Goal: Task Accomplishment & Management: Manage account settings

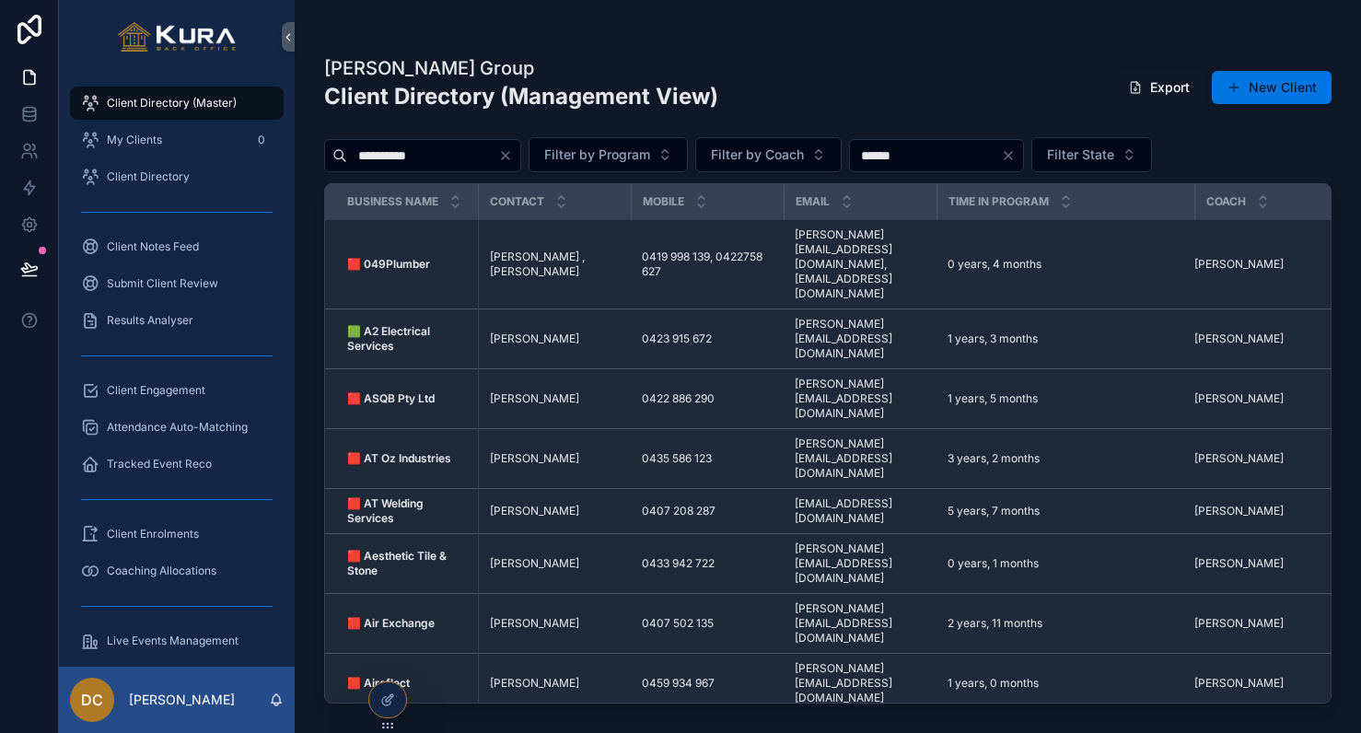
type input "**********"
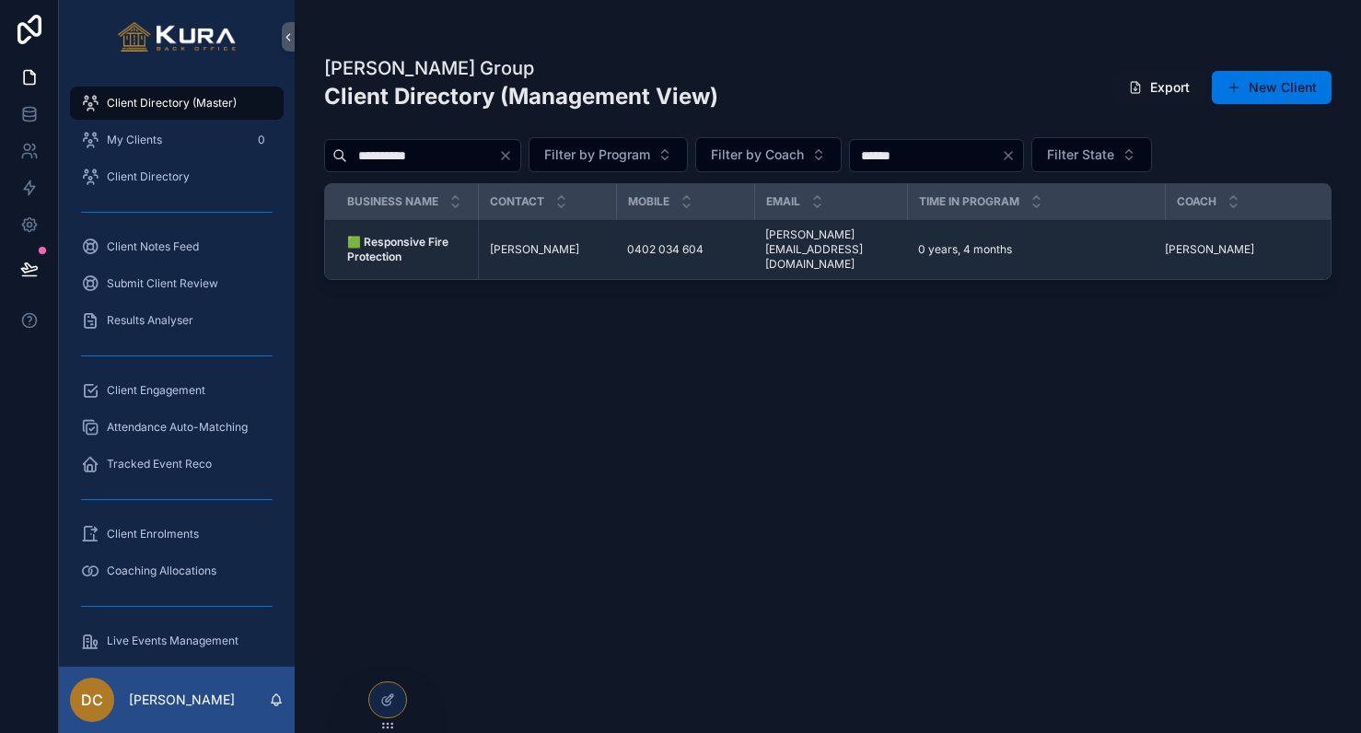
click at [439, 235] on strong "🟩 Responsive Fire Protection" at bounding box center [399, 249] width 104 height 29
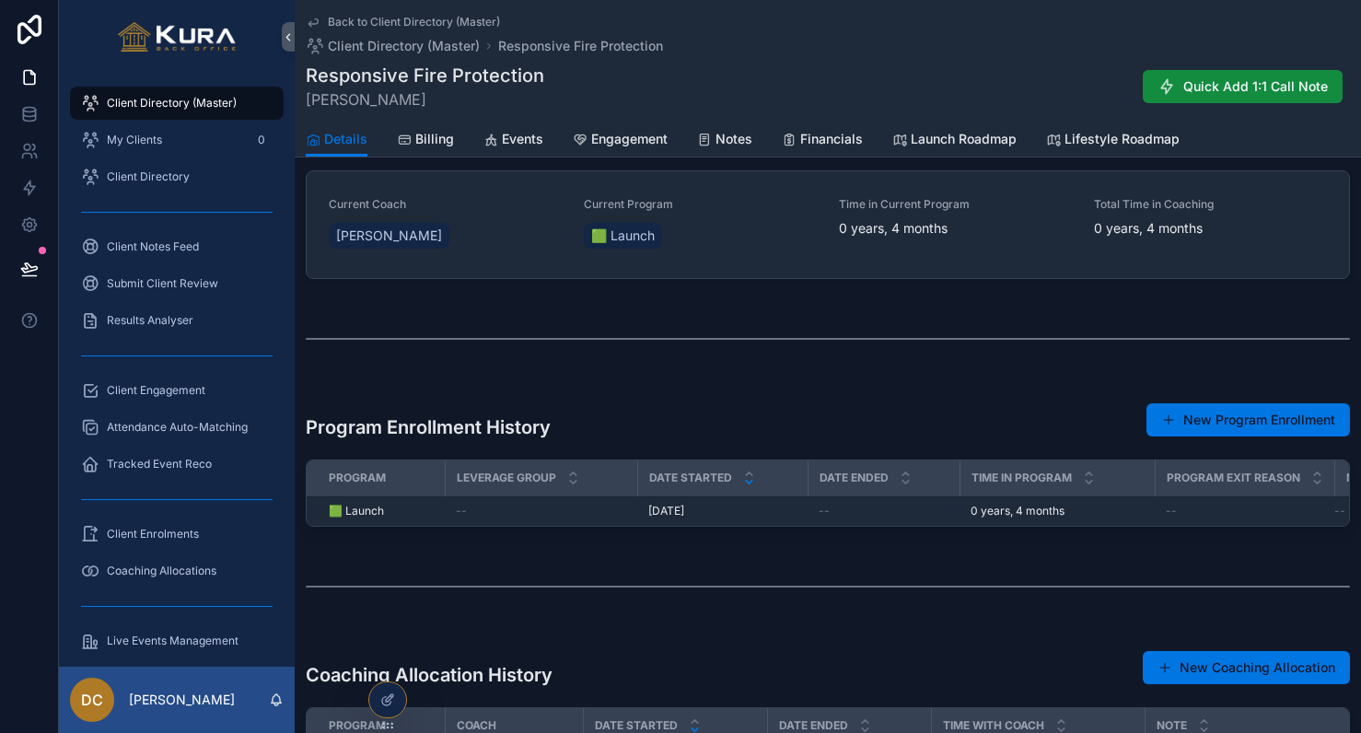
scroll to position [811, 0]
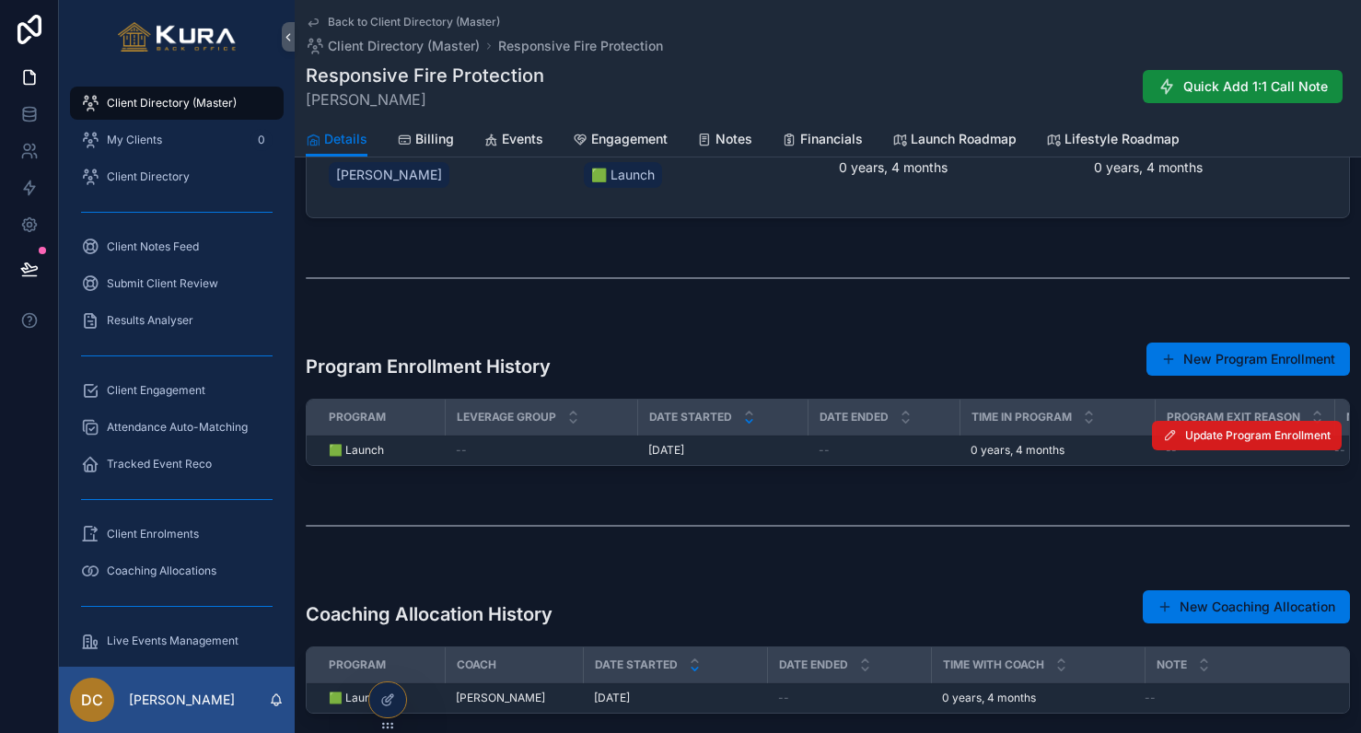
click at [1253, 436] on span "Update Program Enrollment" at bounding box center [1258, 435] width 146 height 15
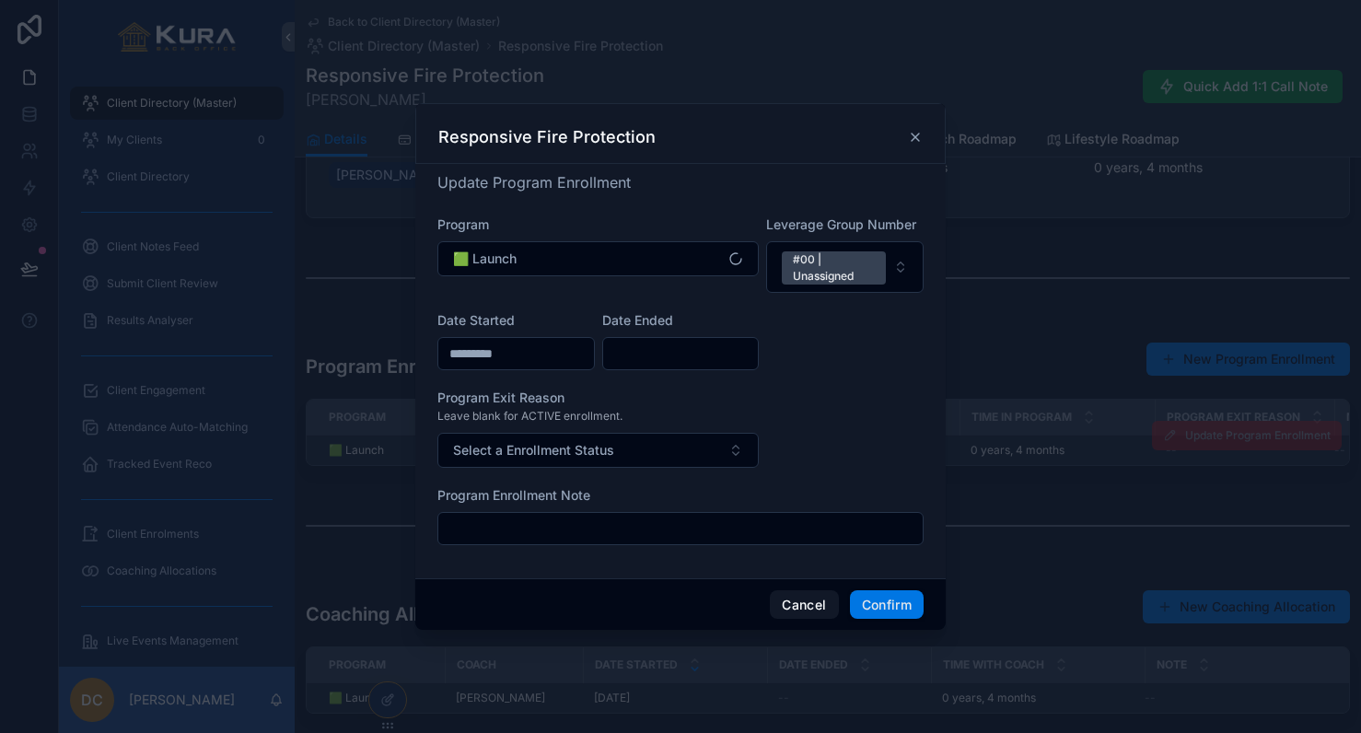
click at [655, 364] on input "text" at bounding box center [681, 354] width 156 height 26
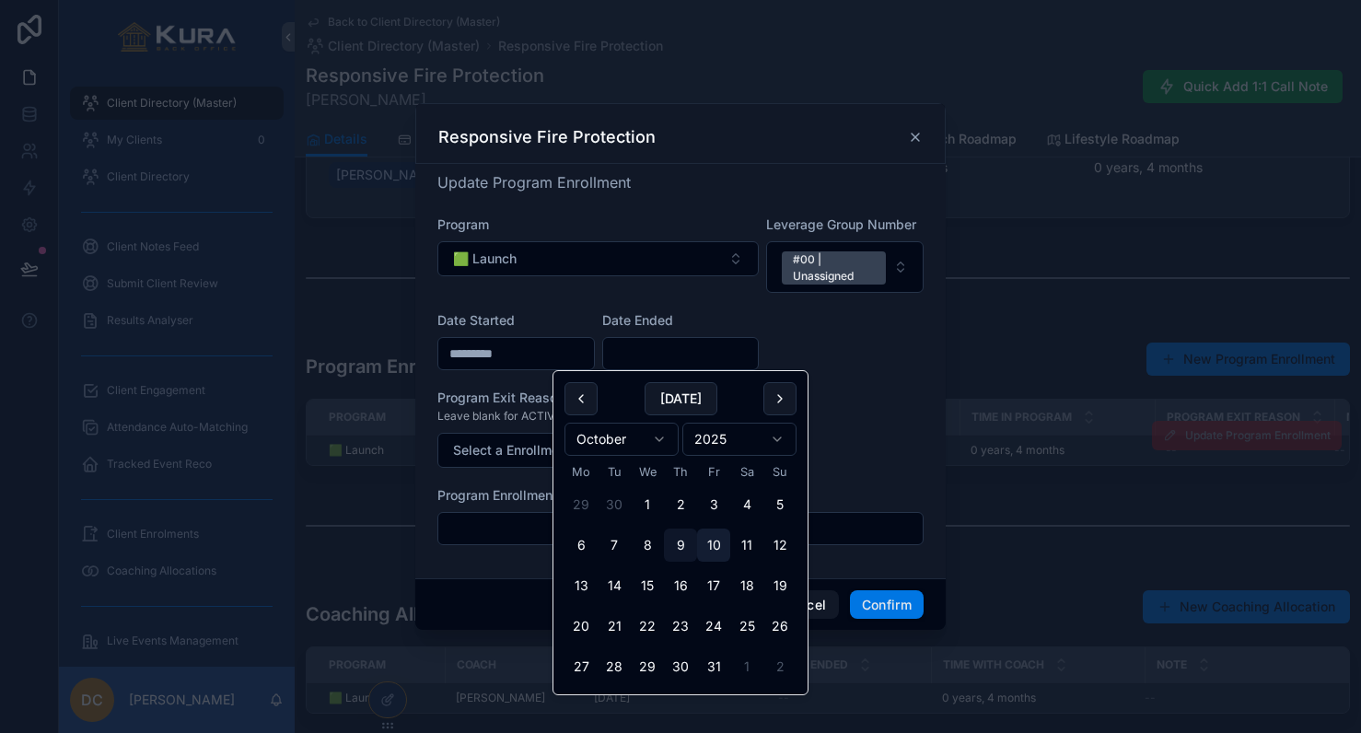
click at [714, 541] on button "10" at bounding box center [713, 545] width 33 height 33
type input "**********"
click at [860, 607] on button "Confirm" at bounding box center [887, 604] width 74 height 29
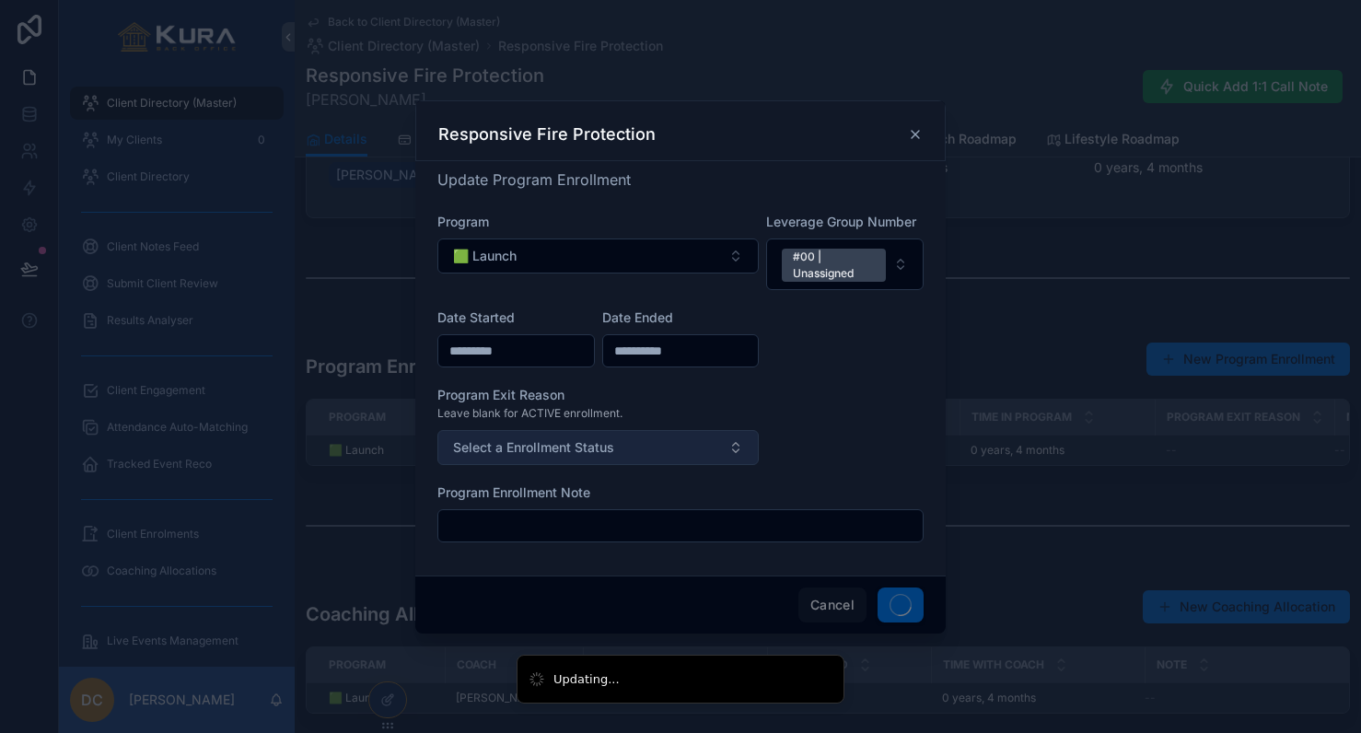
click at [679, 444] on button "Select a Enrollment Status" at bounding box center [598, 447] width 321 height 35
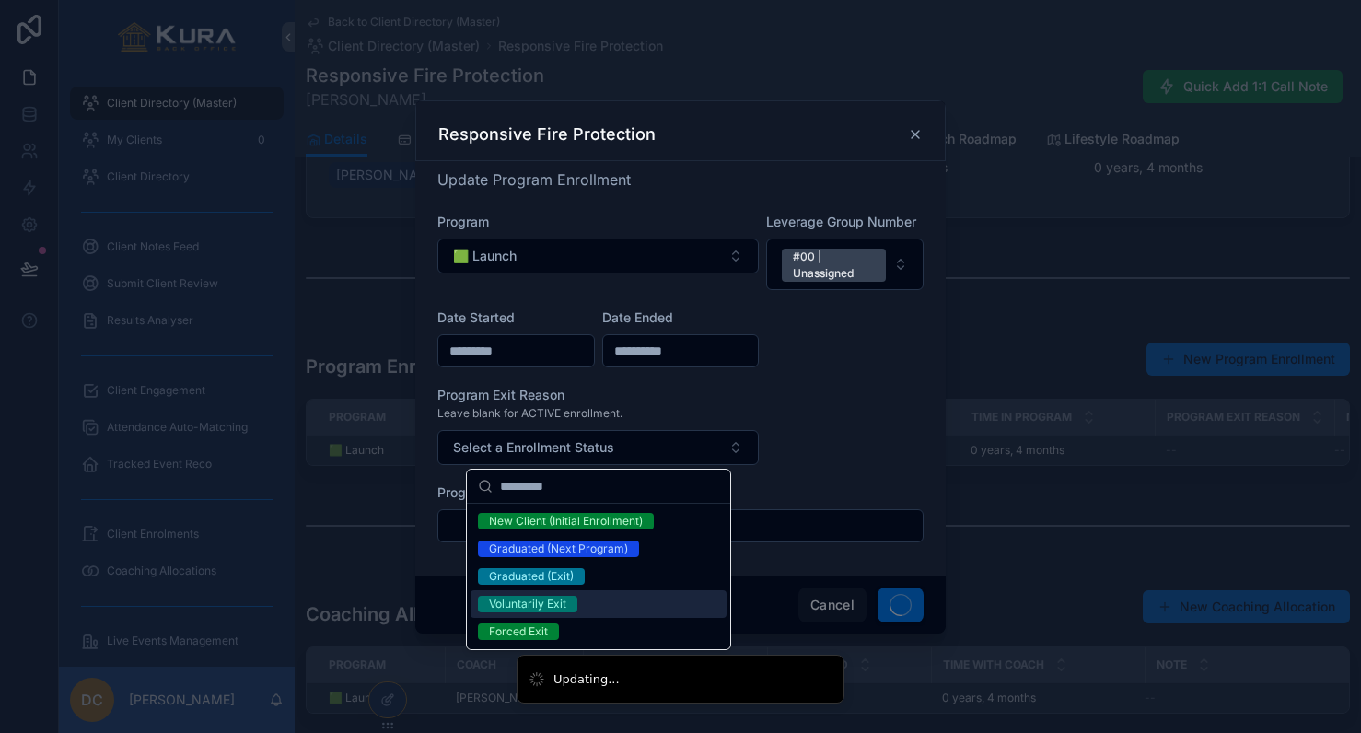
drag, startPoint x: 552, startPoint y: 601, endPoint x: 776, endPoint y: 587, distance: 224.3
click at [552, 601] on div "Voluntarily Exit" at bounding box center [527, 604] width 77 height 17
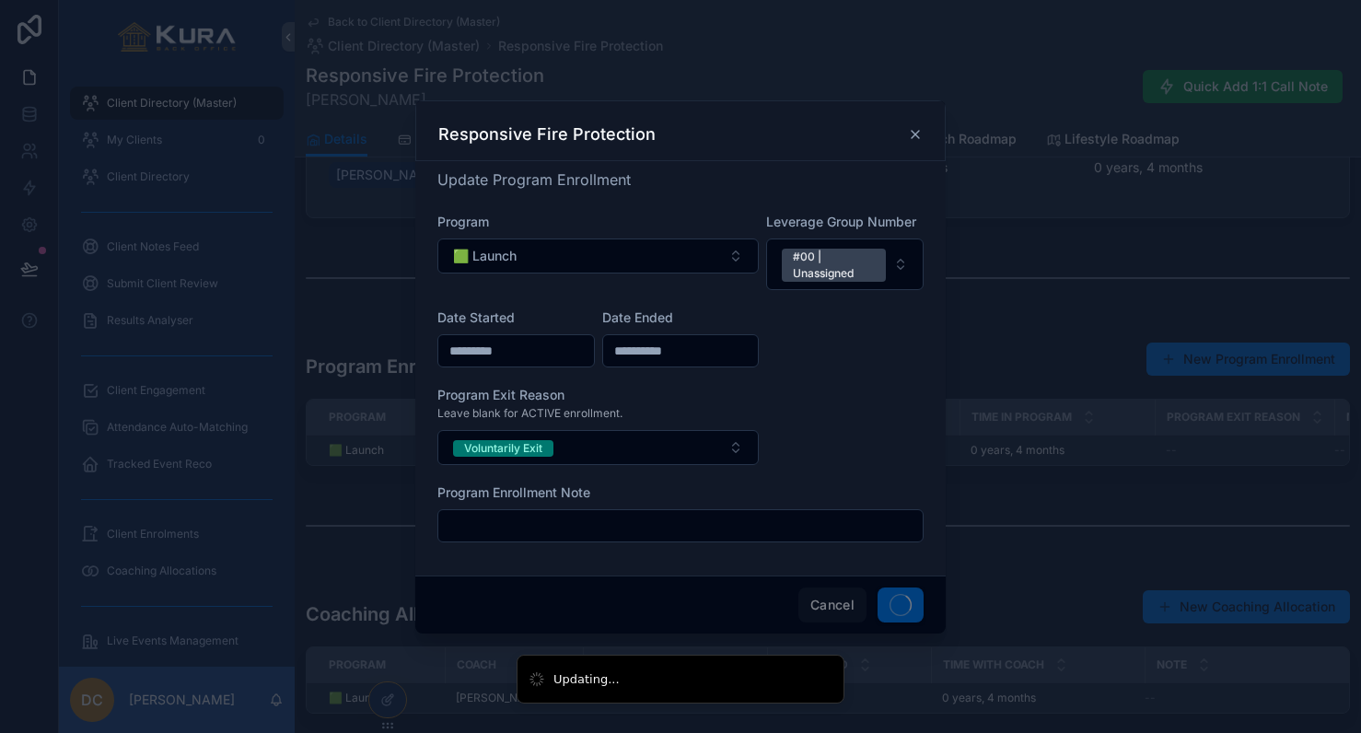
click at [905, 609] on span at bounding box center [901, 605] width 46 height 35
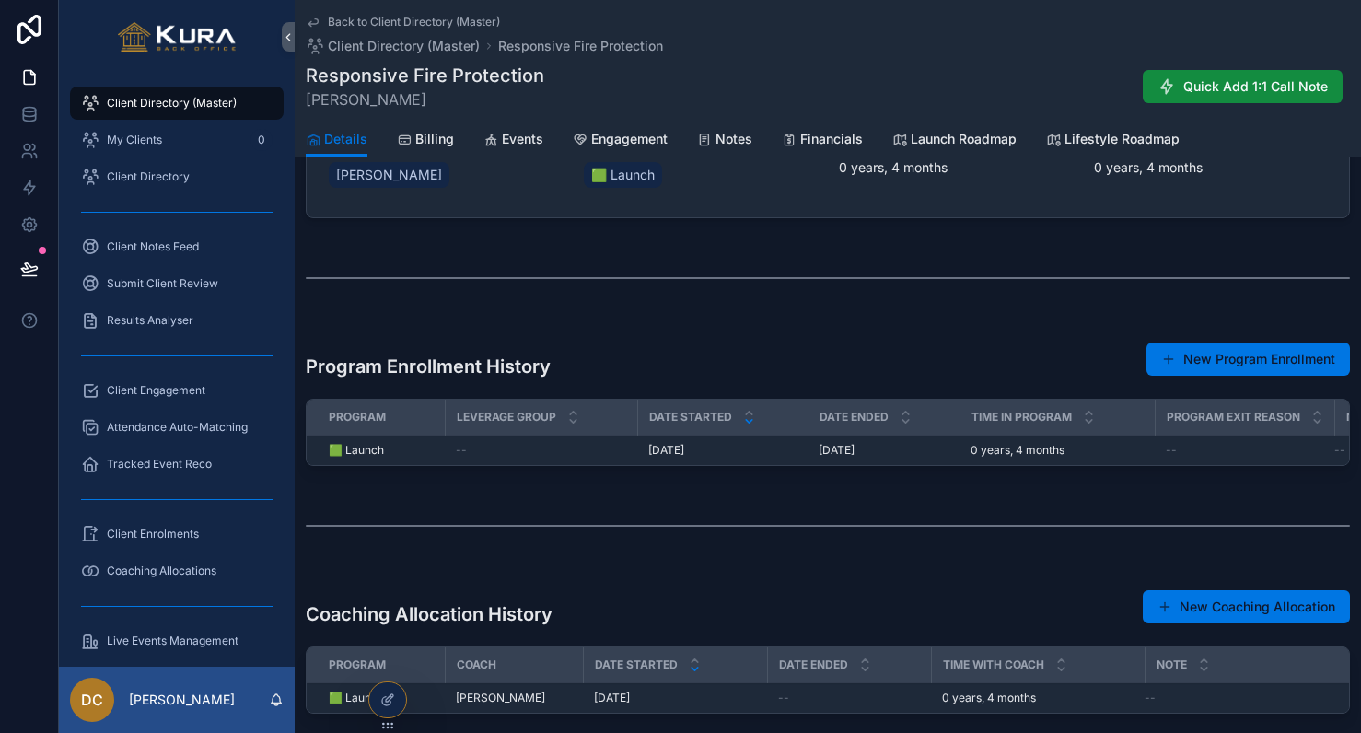
drag, startPoint x: 1324, startPoint y: 434, endPoint x: 1293, endPoint y: 481, distance: 56.0
click at [1324, 434] on div "PROGRAM EXIT REASON" at bounding box center [1245, 417] width 179 height 35
click at [1289, 434] on span "Update Program Enrollment" at bounding box center [1258, 435] width 146 height 15
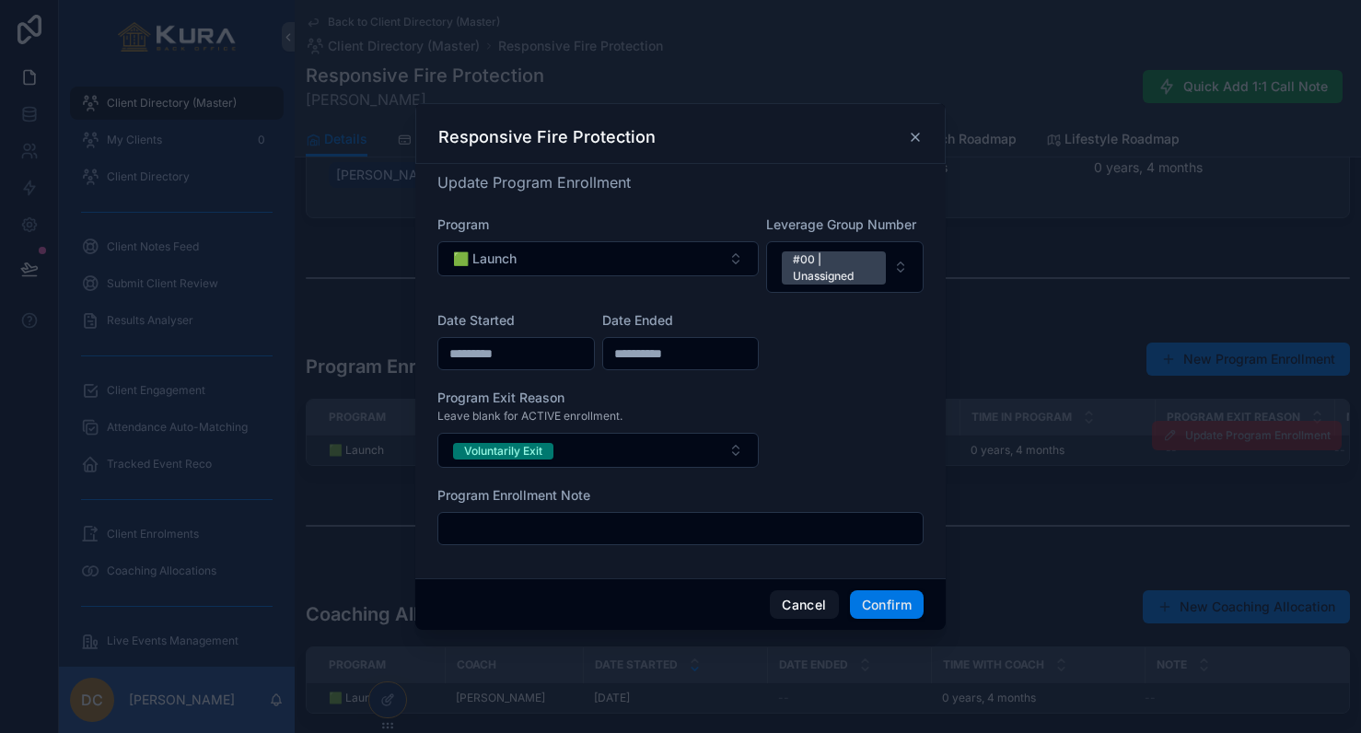
click at [896, 606] on button "Confirm" at bounding box center [887, 604] width 74 height 29
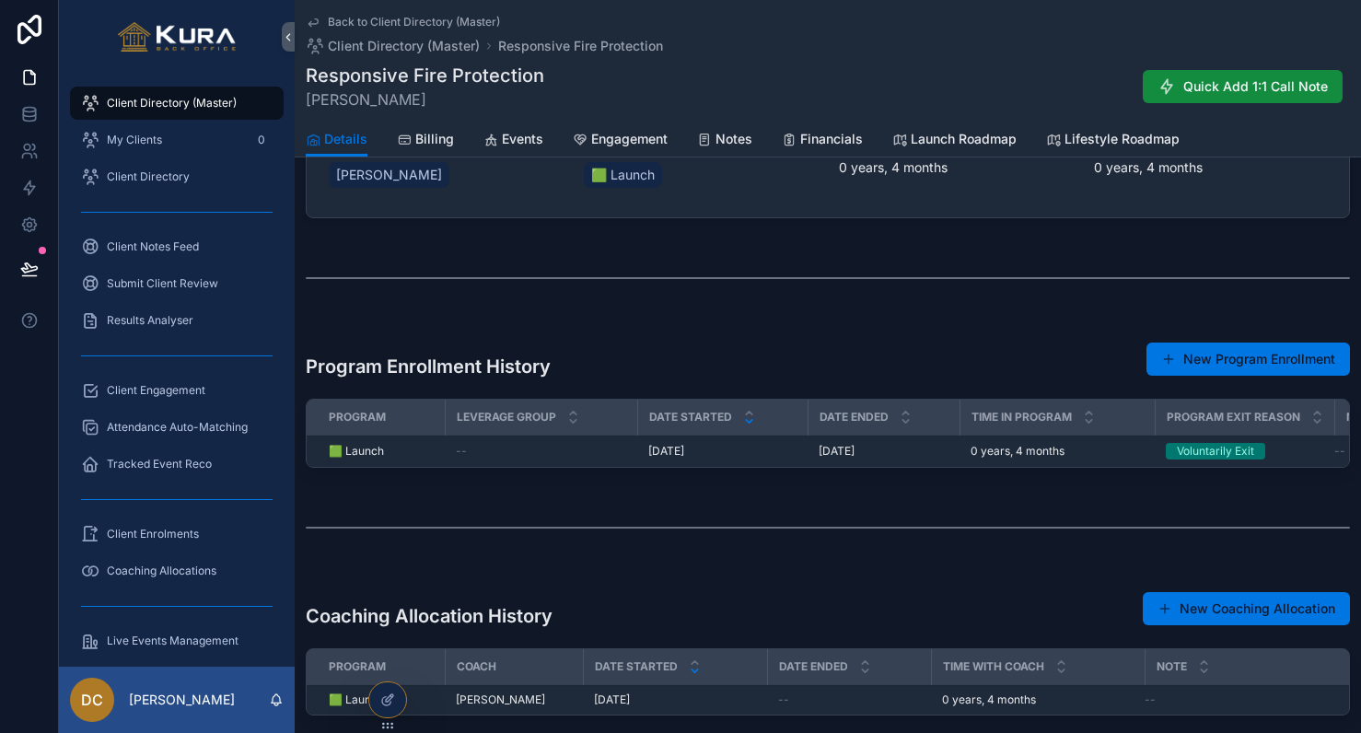
scroll to position [882, 0]
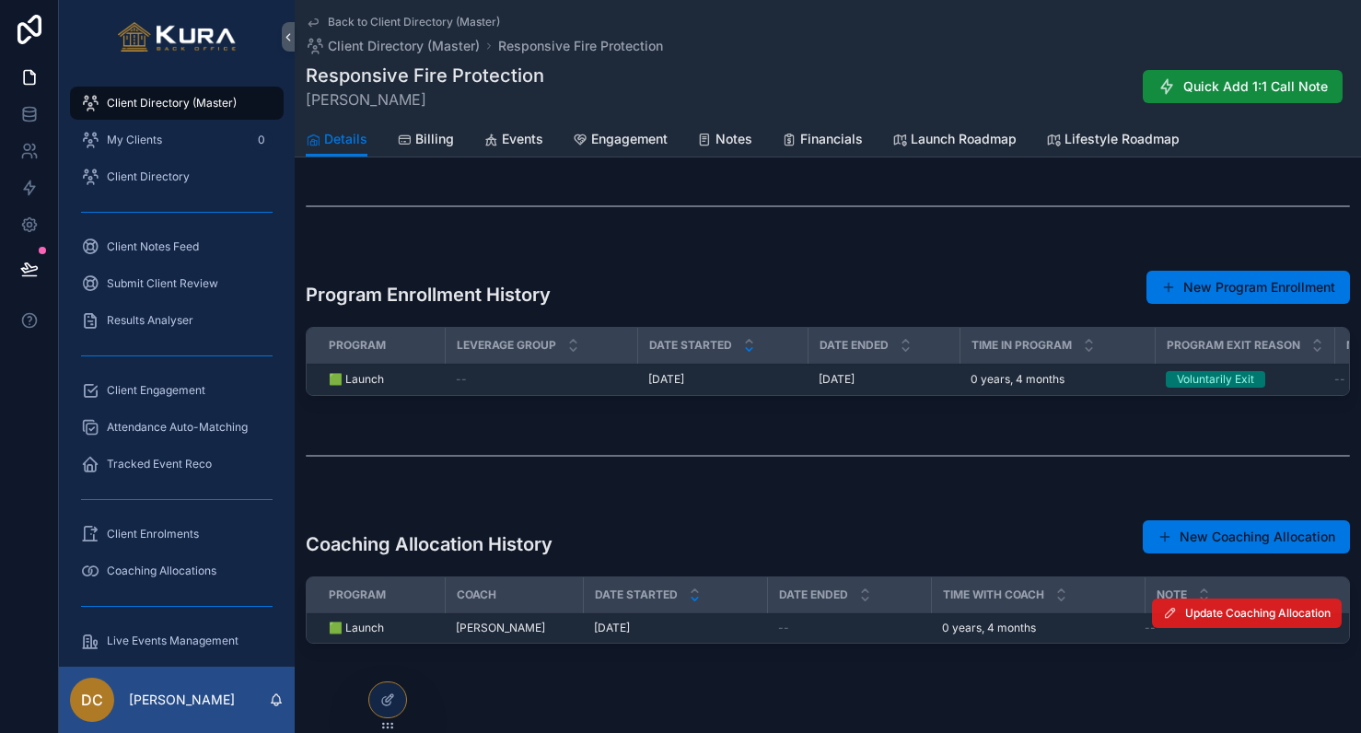
click at [1259, 617] on span "Update Coaching Allocation" at bounding box center [1258, 613] width 146 height 15
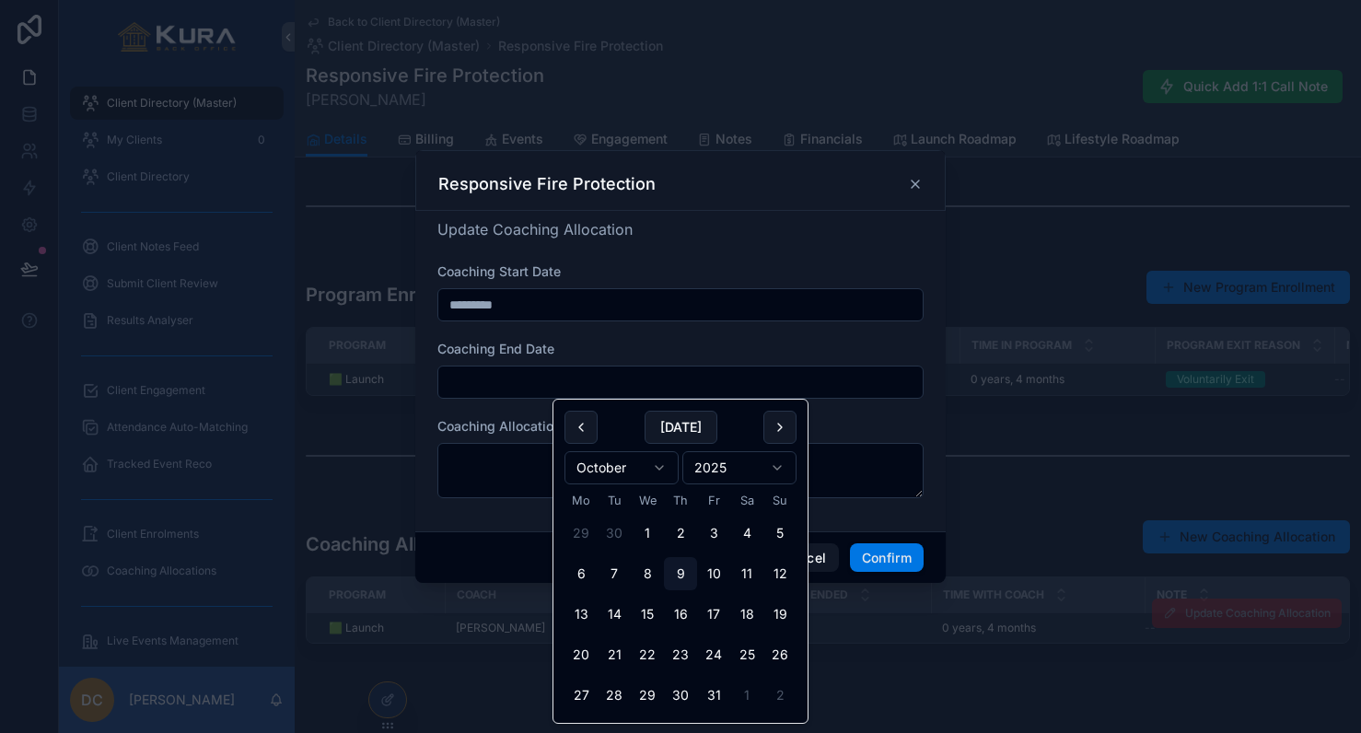
click at [670, 390] on input "text" at bounding box center [680, 382] width 484 height 26
click at [718, 573] on button "10" at bounding box center [713, 573] width 33 height 33
type input "**********"
click at [895, 554] on button "Confirm" at bounding box center [887, 557] width 74 height 29
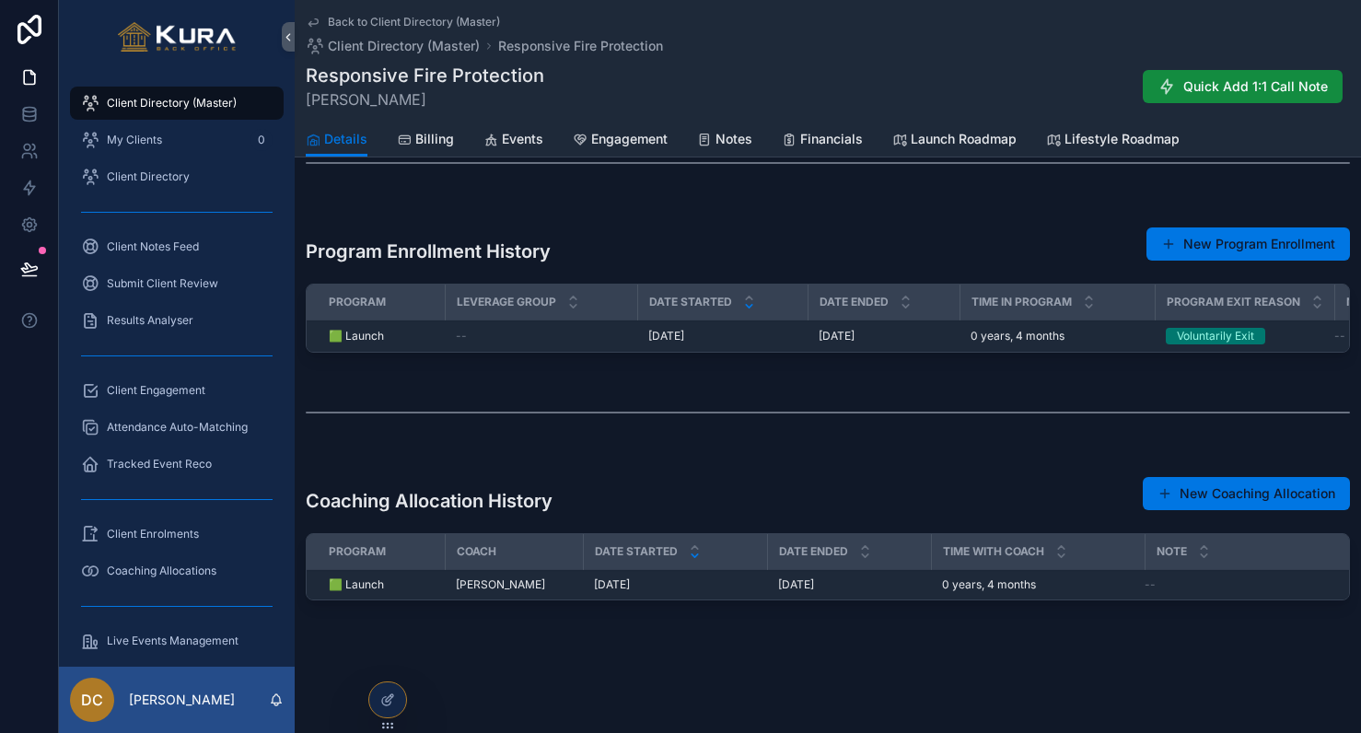
scroll to position [911, 0]
